Goal: Task Accomplishment & Management: Use online tool/utility

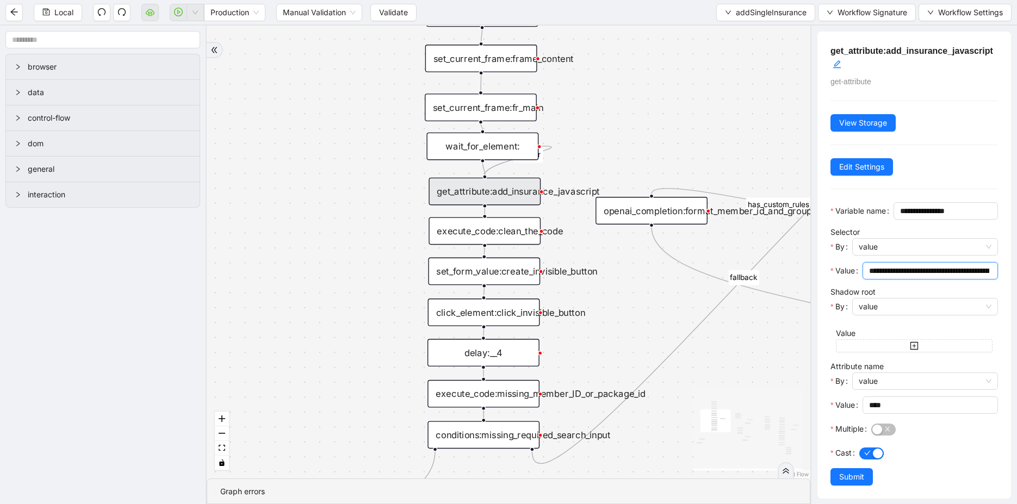
scroll to position [22, 0]
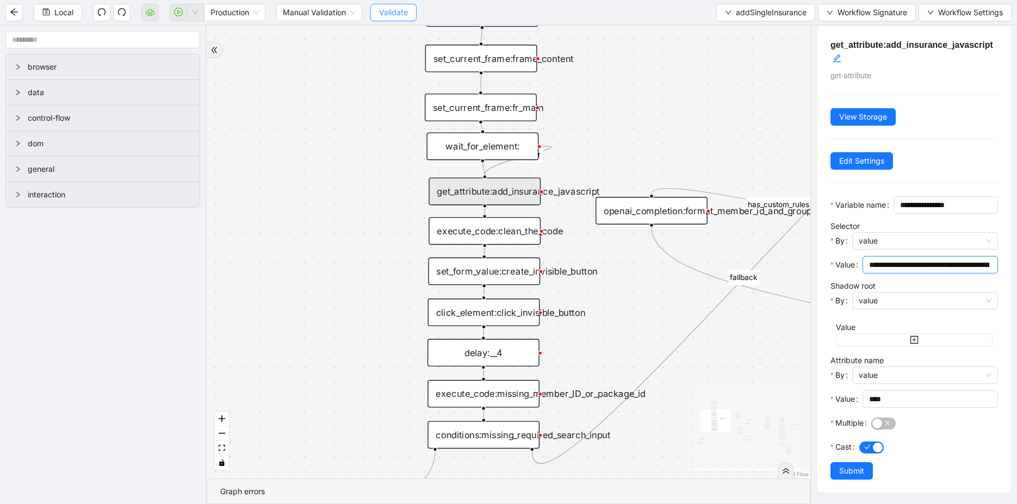
click at [407, 15] on button "Validate" at bounding box center [393, 12] width 46 height 17
click at [195, 13] on icon "down" at bounding box center [195, 12] width 7 height 7
click at [245, 11] on span "Production" at bounding box center [234, 12] width 48 height 16
click at [250, 63] on div "is_missing_values has_custom_rules success success success fallback fallback su…" at bounding box center [508, 252] width 603 height 453
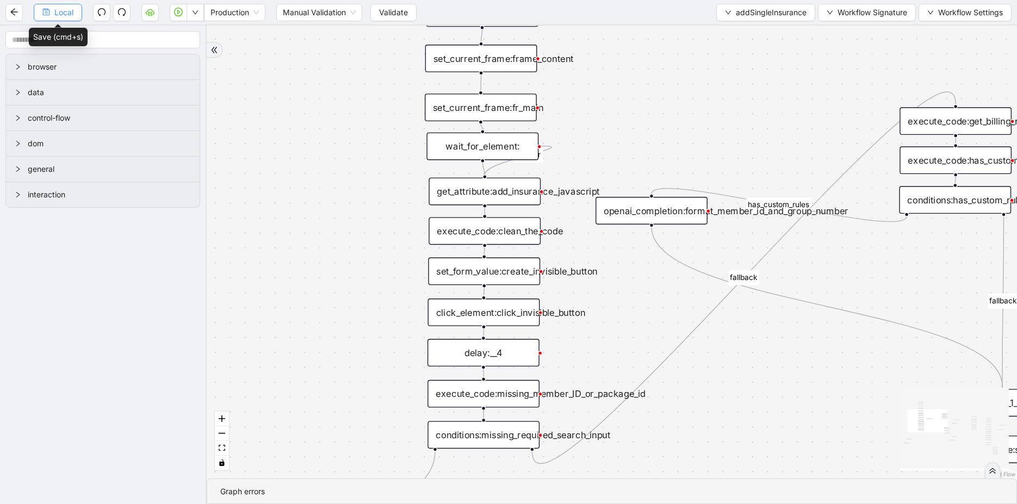
click at [54, 14] on span "Local" at bounding box center [63, 13] width 19 height 12
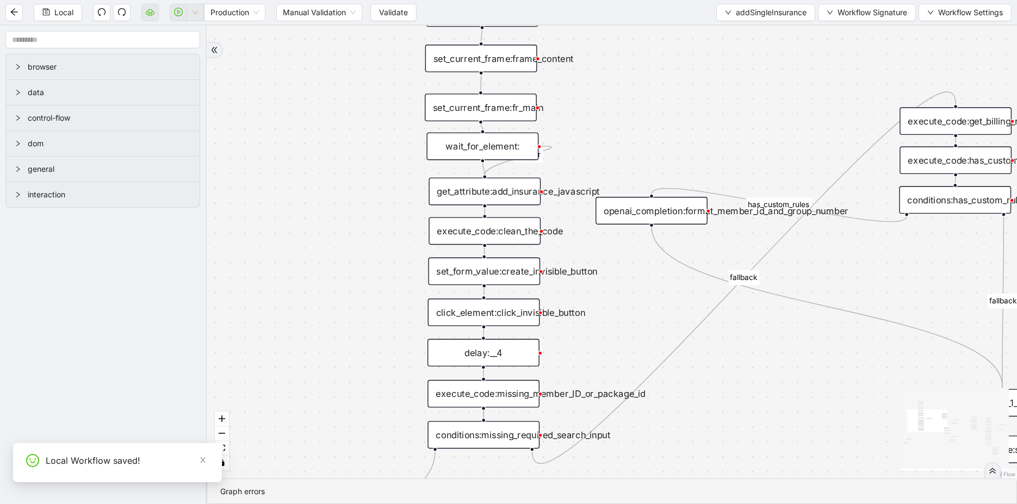
click at [495, 263] on div "set_form_value:create_invisible_button" at bounding box center [484, 272] width 112 height 28
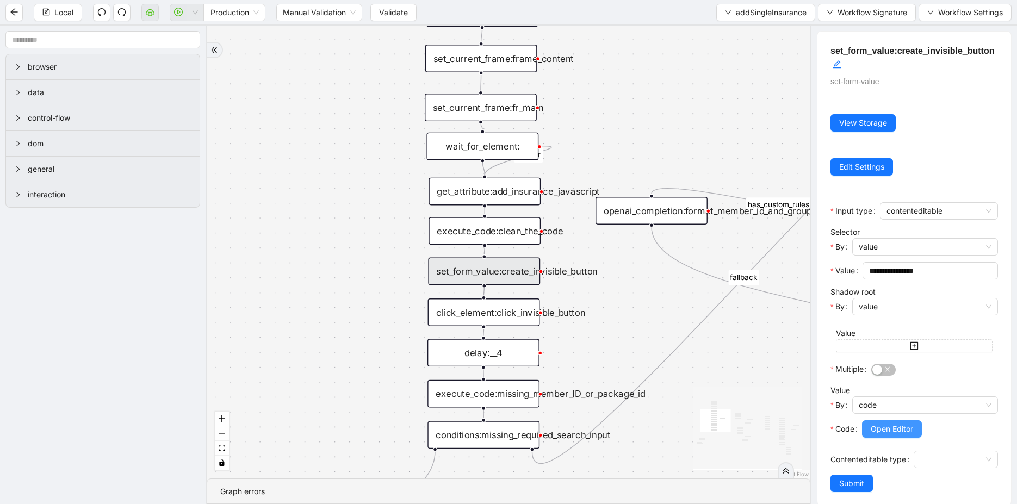
click at [885, 427] on span "Open Editor" at bounding box center [891, 429] width 42 height 12
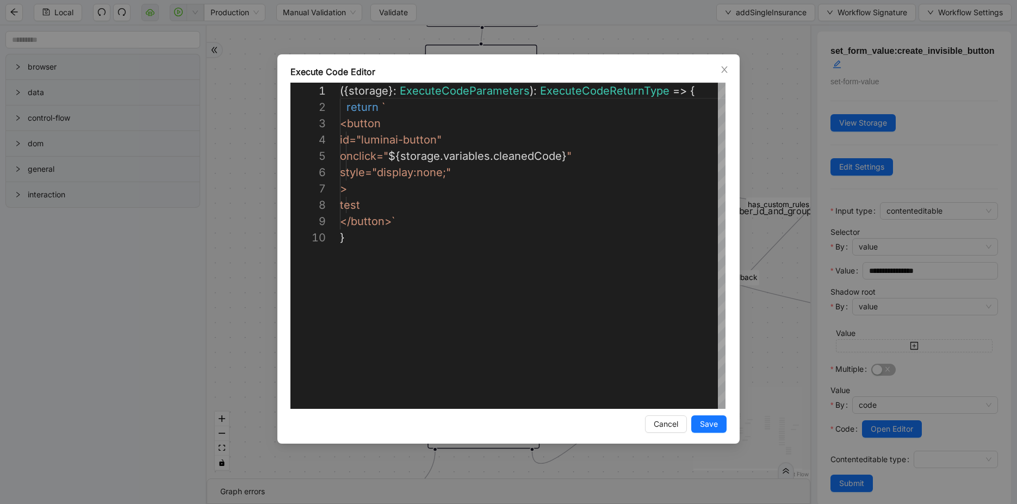
click at [154, 338] on div "**********" at bounding box center [508, 252] width 1017 height 504
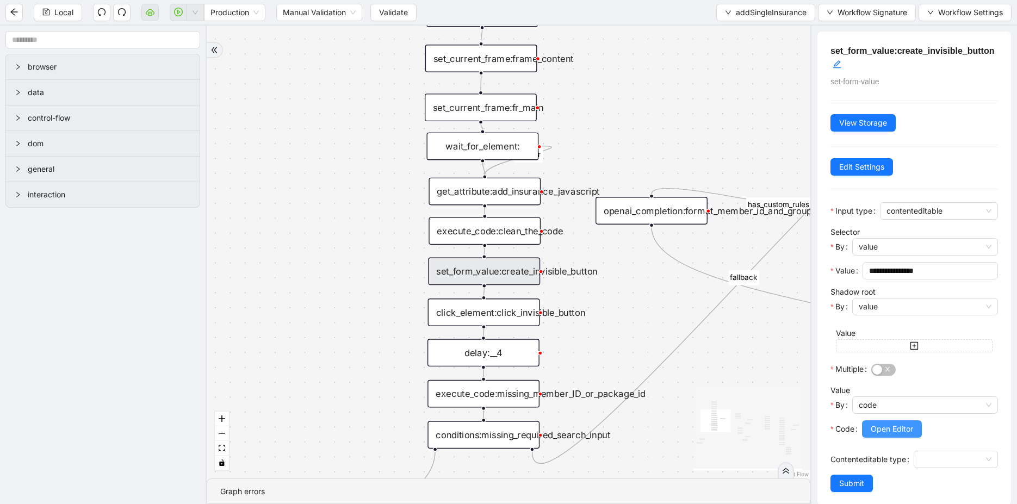
click at [889, 424] on span "Open Editor" at bounding box center [891, 429] width 42 height 12
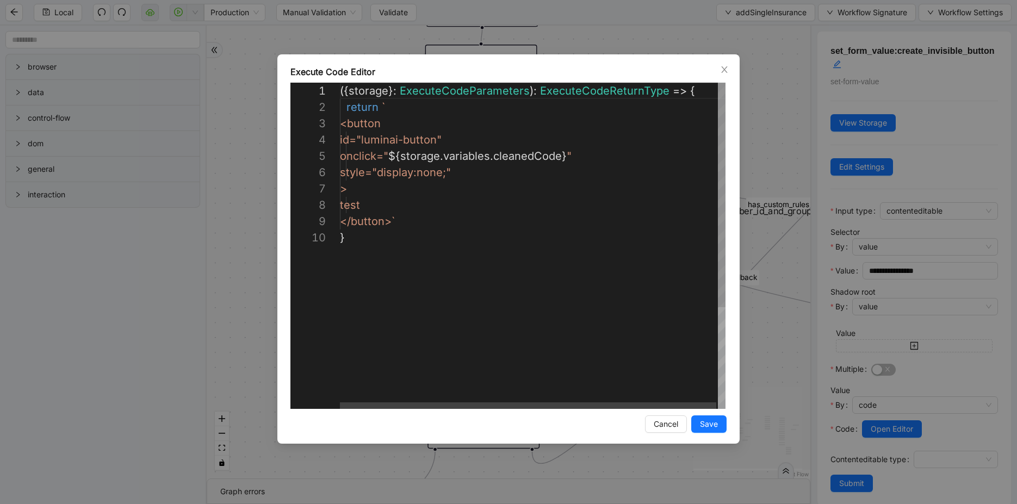
click at [624, 161] on div "({ storage }: ExecuteCodeParameters ): ExecuteCodeReturnType => { return ` <but…" at bounding box center [533, 319] width 387 height 473
paste textarea "**********"
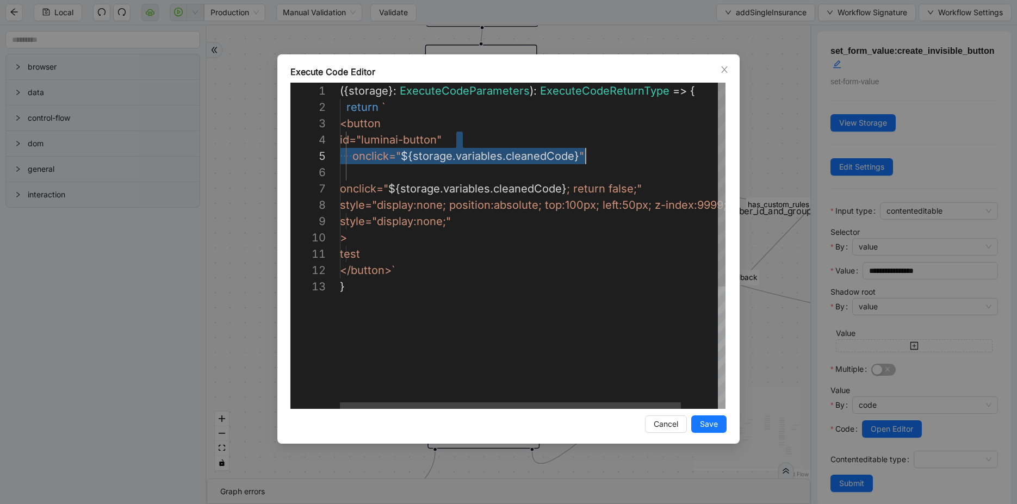
scroll to position [49, 0]
drag, startPoint x: 647, startPoint y: 145, endPoint x: 658, endPoint y: 172, distance: 30.0
click at [658, 172] on div "({ storage }: ExecuteCodeParameters ): ExecuteCodeReturnType => { return ` <but…" at bounding box center [553, 344] width 427 height 522
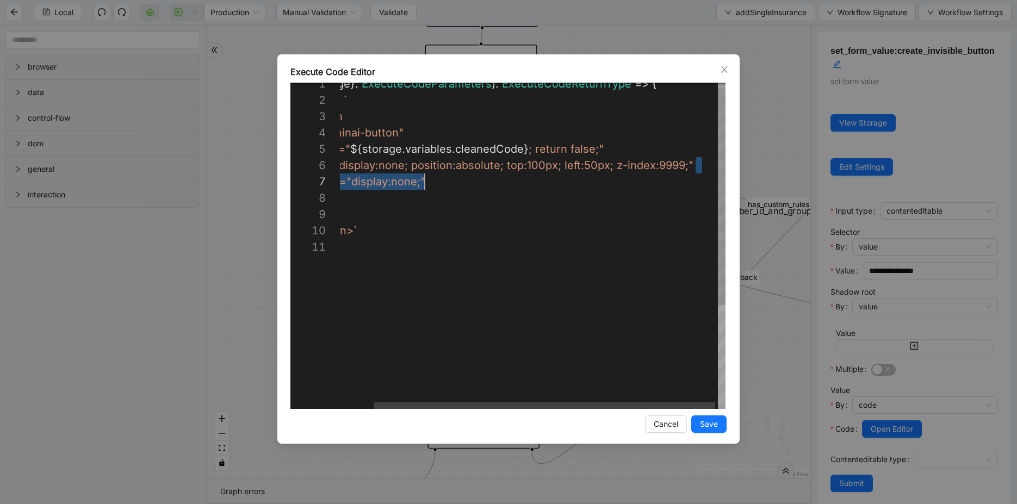
drag, startPoint x: 705, startPoint y: 164, endPoint x: 705, endPoint y: 178, distance: 13.6
click at [705, 180] on div "({ storage }: ExecuteCodeParameters ): ExecuteCodeReturnType => { return ` <but…" at bounding box center [515, 320] width 427 height 489
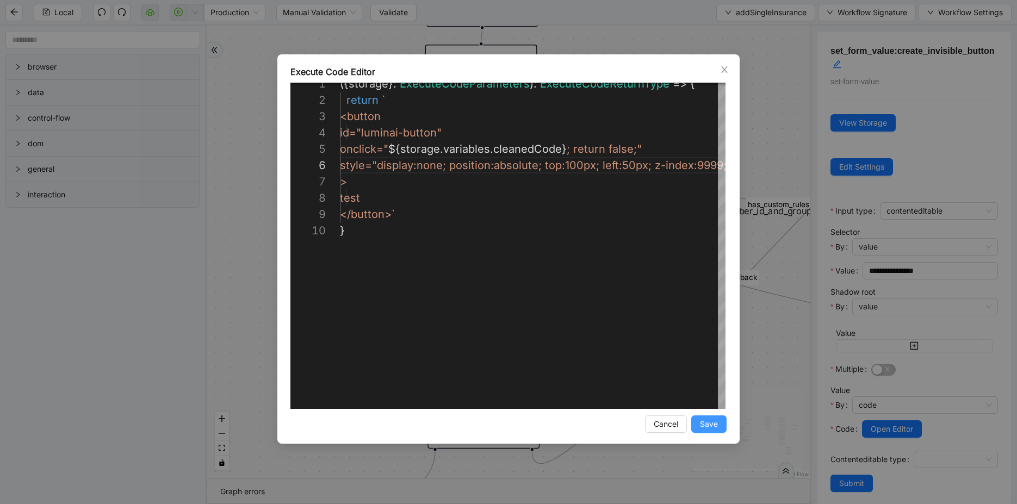
type textarea "**********"
click at [703, 425] on span "Save" at bounding box center [709, 424] width 18 height 12
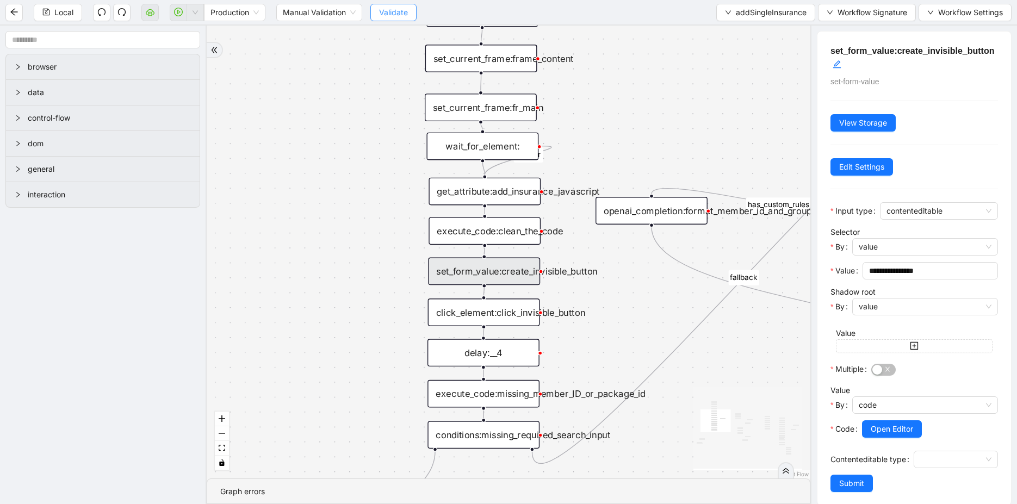
click at [396, 10] on span "Validate" at bounding box center [393, 13] width 29 height 12
click at [191, 10] on button "button" at bounding box center [194, 12] width 17 height 17
click at [179, 11] on icon "play-circle" at bounding box center [178, 12] width 9 height 9
click at [243, 11] on span "Production" at bounding box center [234, 12] width 48 height 16
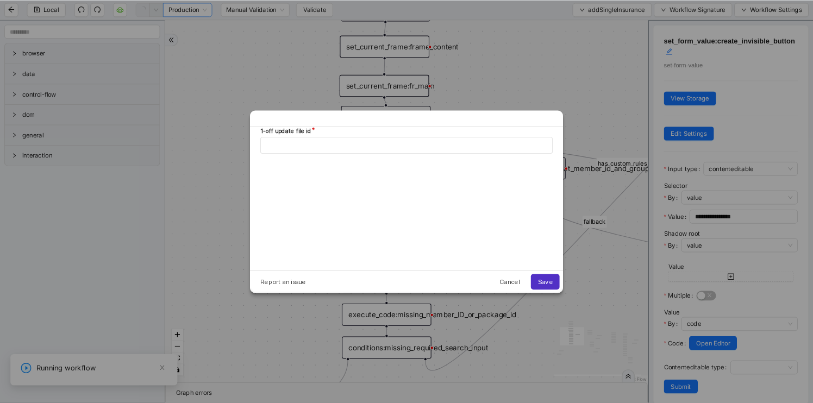
scroll to position [0, 0]
click at [631, 354] on span "Cancel" at bounding box center [637, 352] width 25 height 9
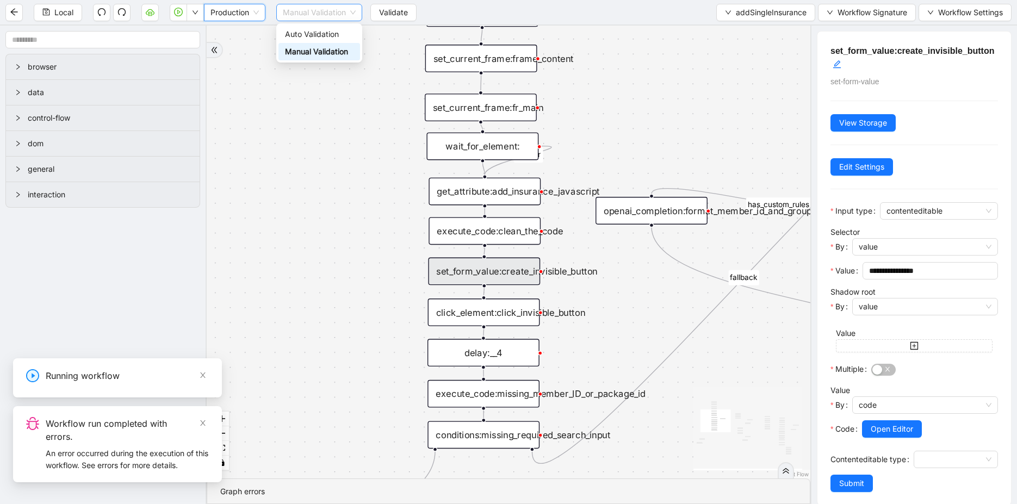
click at [321, 11] on span "Manual Validation" at bounding box center [319, 12] width 73 height 16
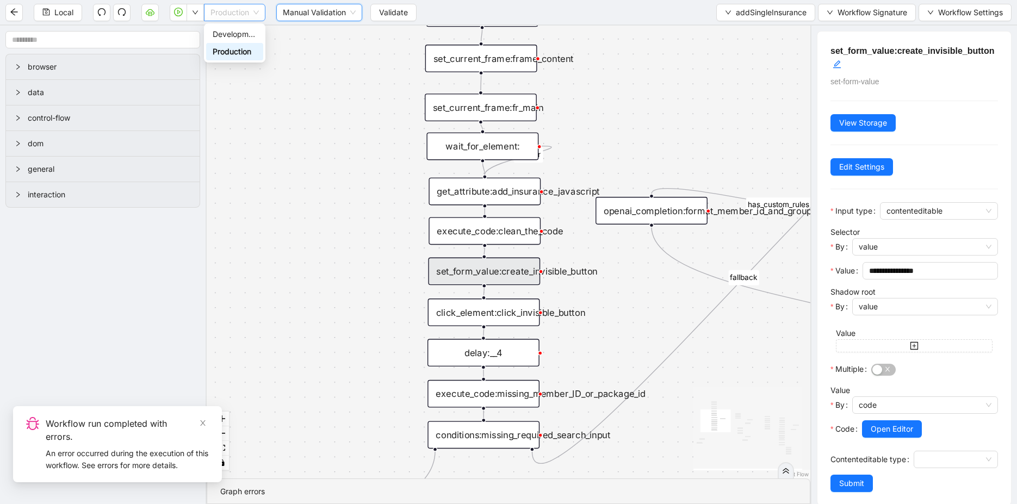
click at [246, 11] on span "Production" at bounding box center [234, 12] width 48 height 16
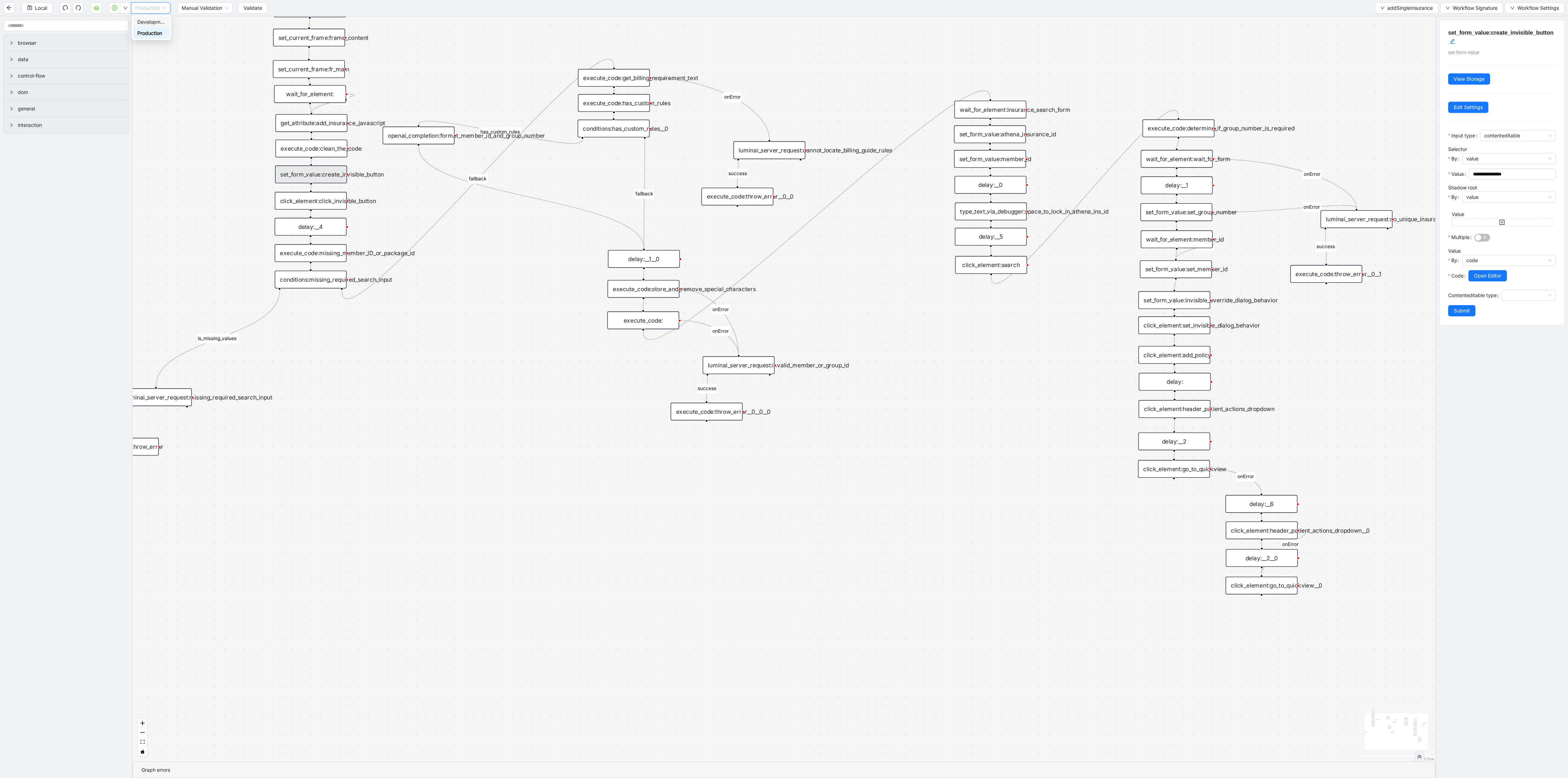
click at [208, 32] on div "is_missing_values has_custom_rules success success success fallback fallback su…" at bounding box center [784, 389] width 1303 height 745
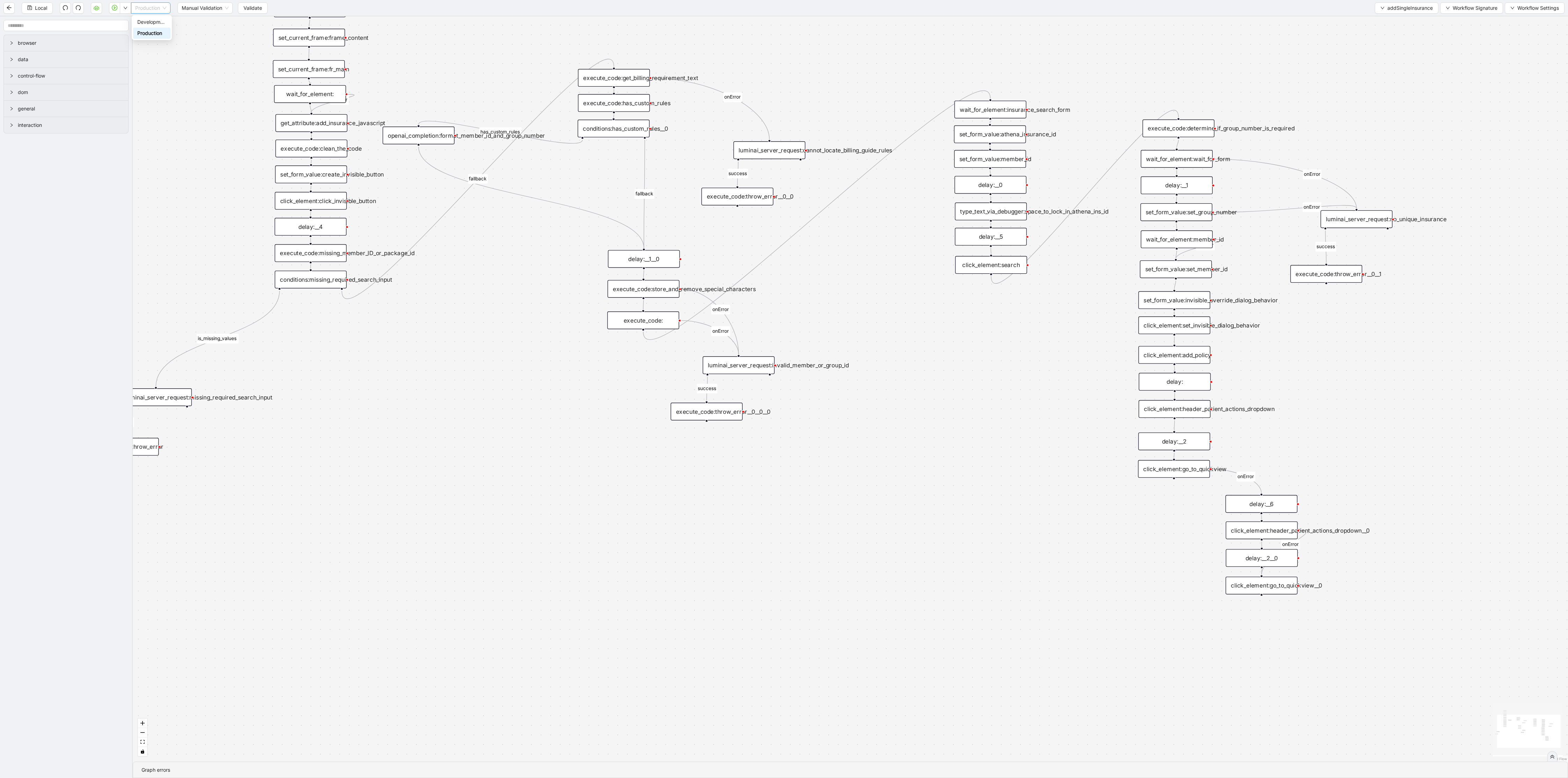
click at [163, 8] on span "Production" at bounding box center [150, 8] width 31 height 10
click at [153, 33] on div "Production" at bounding box center [152, 33] width 29 height 8
click at [39, 5] on span "Local" at bounding box center [40, 8] width 12 height 8
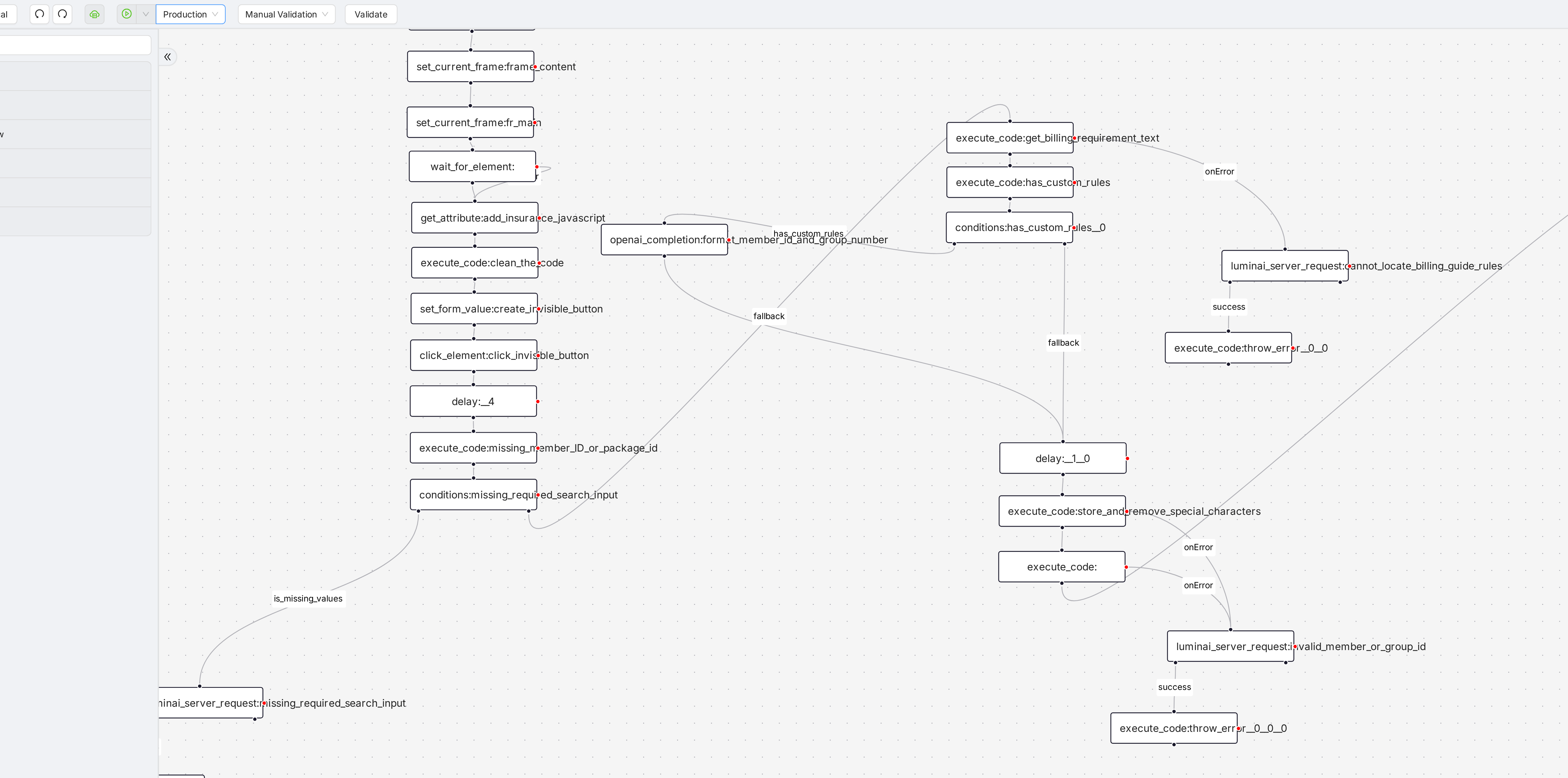
click at [131, 7] on div "Production" at bounding box center [150, 8] width 39 height 11
click at [155, 10] on span "Production" at bounding box center [150, 8] width 31 height 10
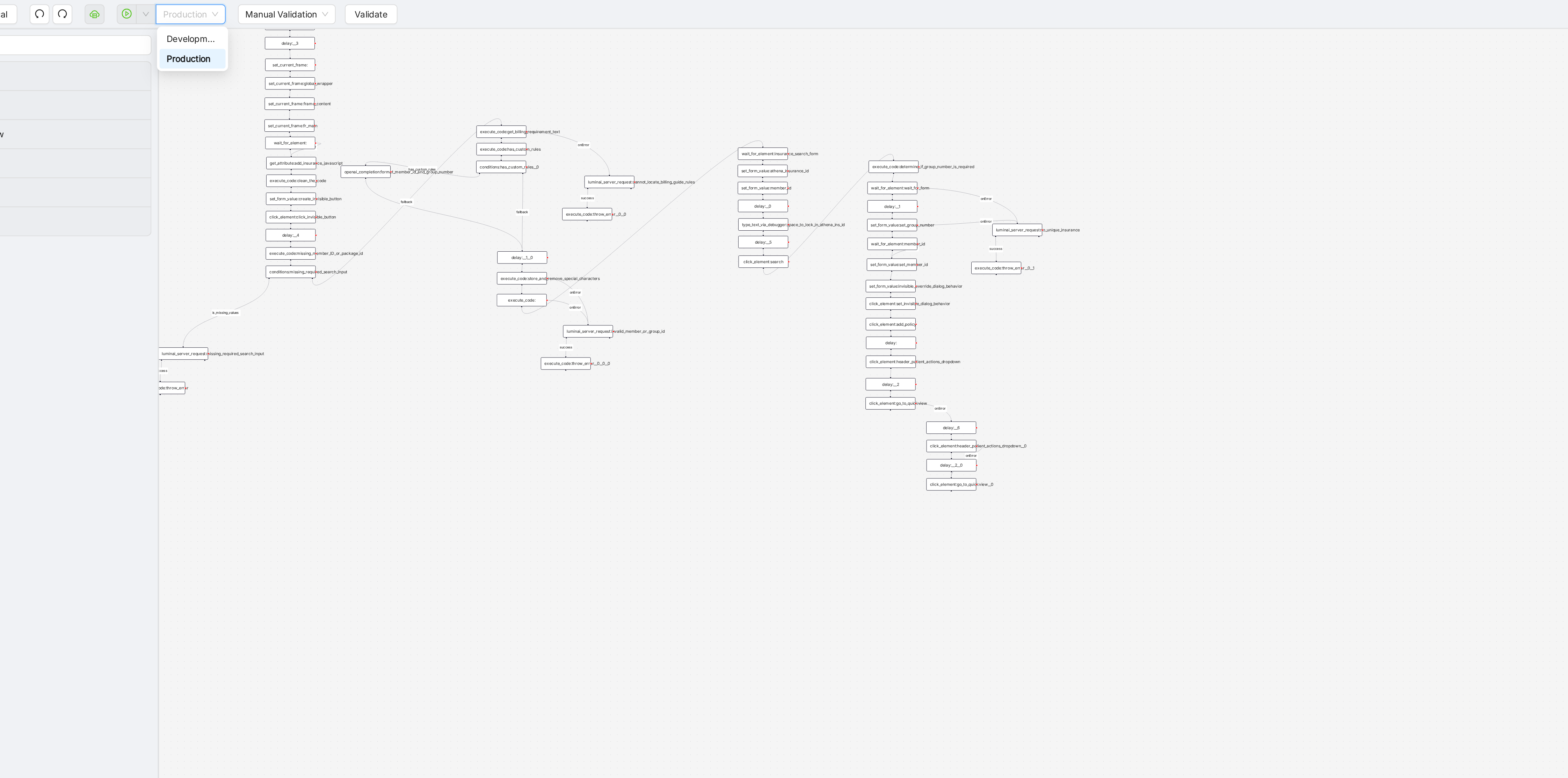
click at [478, 71] on div "is_missing_values has_custom_rules success success success fallback fallback su…" at bounding box center [850, 389] width 1435 height 745
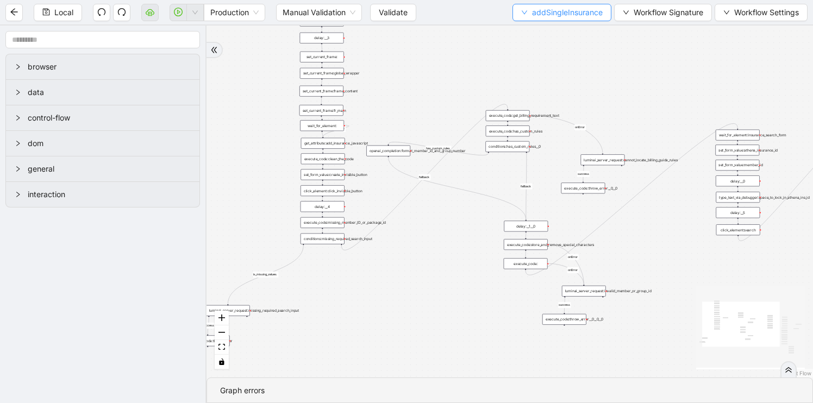
click at [536, 14] on span "addSingleInsurance" at bounding box center [567, 13] width 71 height 12
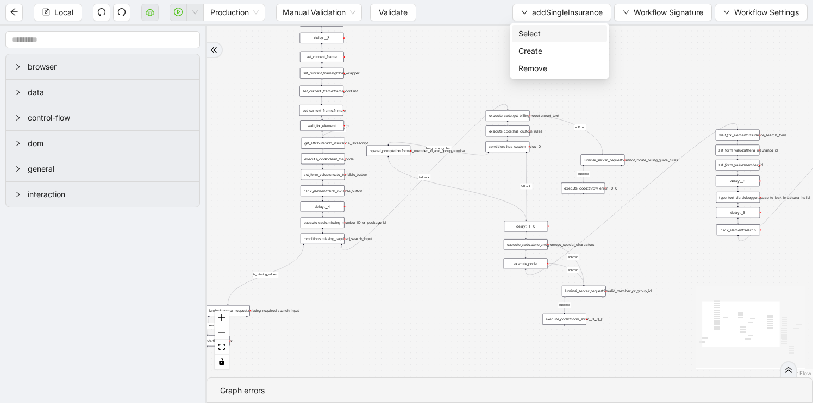
click at [515, 36] on li "Select" at bounding box center [559, 33] width 95 height 17
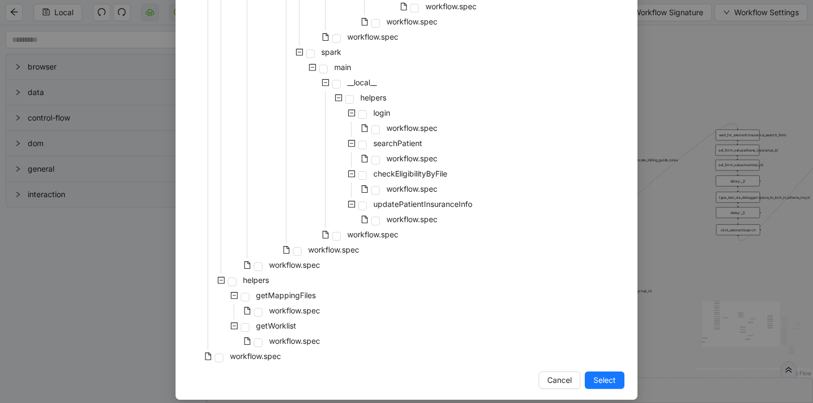
scroll to position [869, 0]
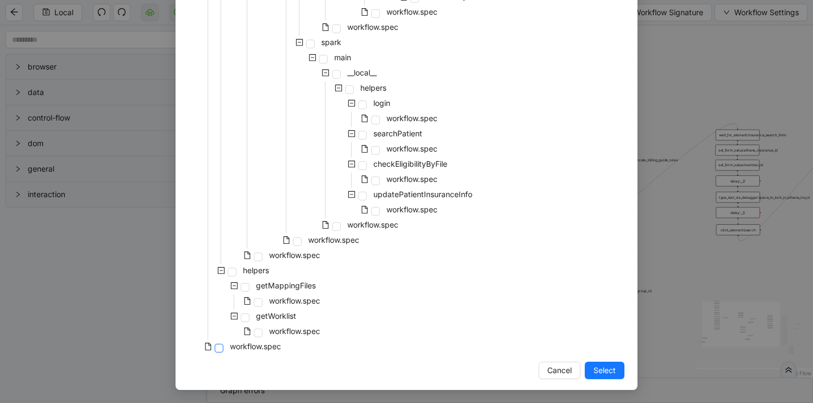
click at [220, 350] on span at bounding box center [219, 348] width 9 height 9
click at [612, 369] on span "Select" at bounding box center [605, 371] width 22 height 12
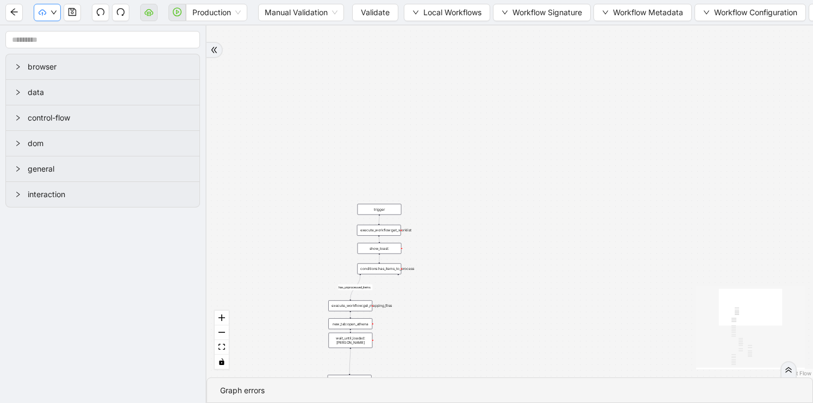
click at [60, 10] on button "button" at bounding box center [47, 12] width 27 height 17
click at [379, 16] on span "Validate" at bounding box center [375, 13] width 29 height 12
click at [51, 8] on button "button" at bounding box center [47, 12] width 27 height 17
click at [75, 54] on span "Prod: Update Needed" at bounding box center [81, 51] width 79 height 12
